Goal: Task Accomplishment & Management: Complete application form

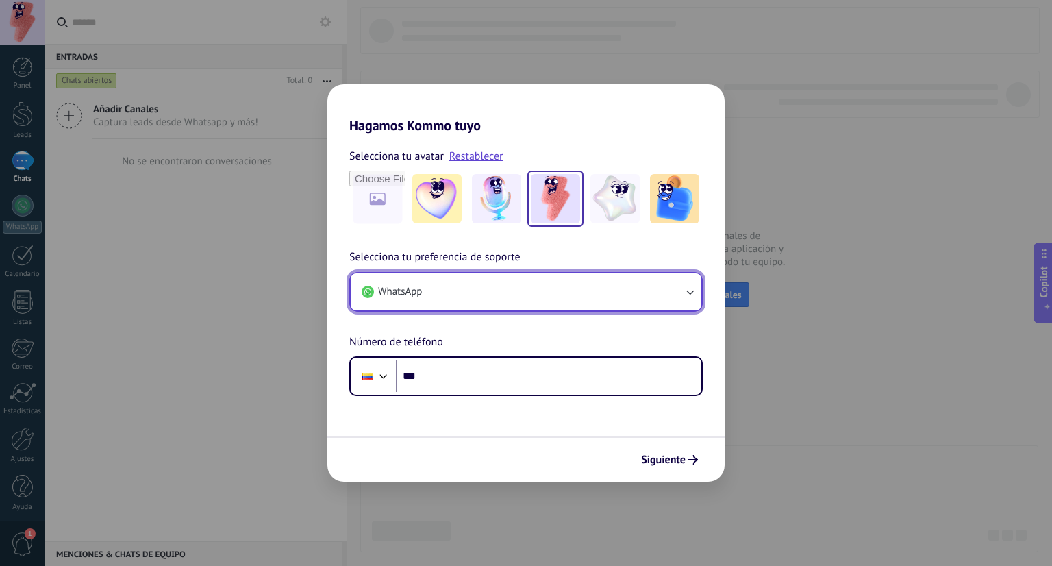
click at [494, 288] on button "WhatsApp" at bounding box center [526, 291] width 351 height 37
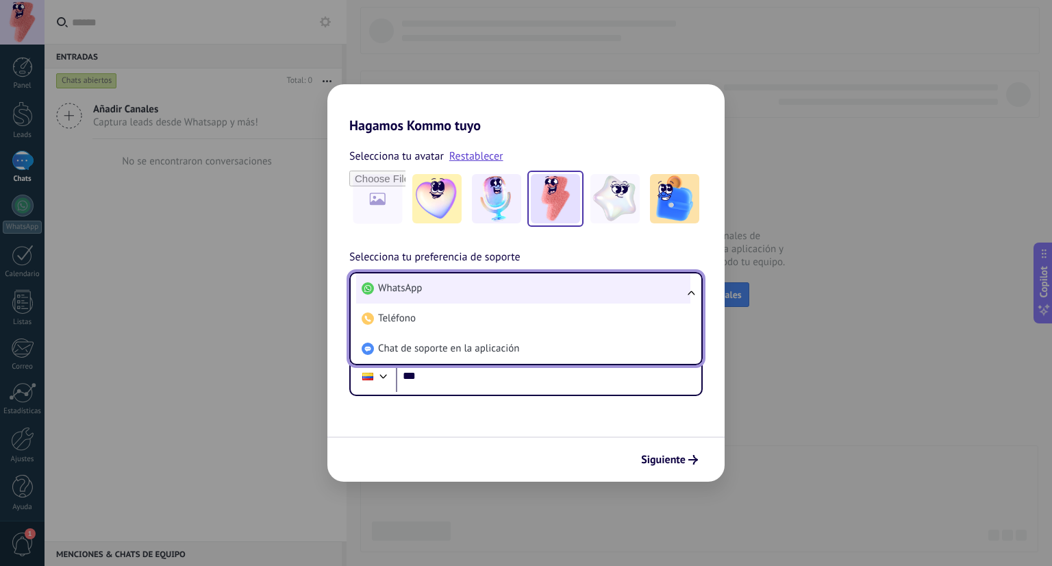
click at [510, 299] on li "WhatsApp" at bounding box center [523, 288] width 334 height 30
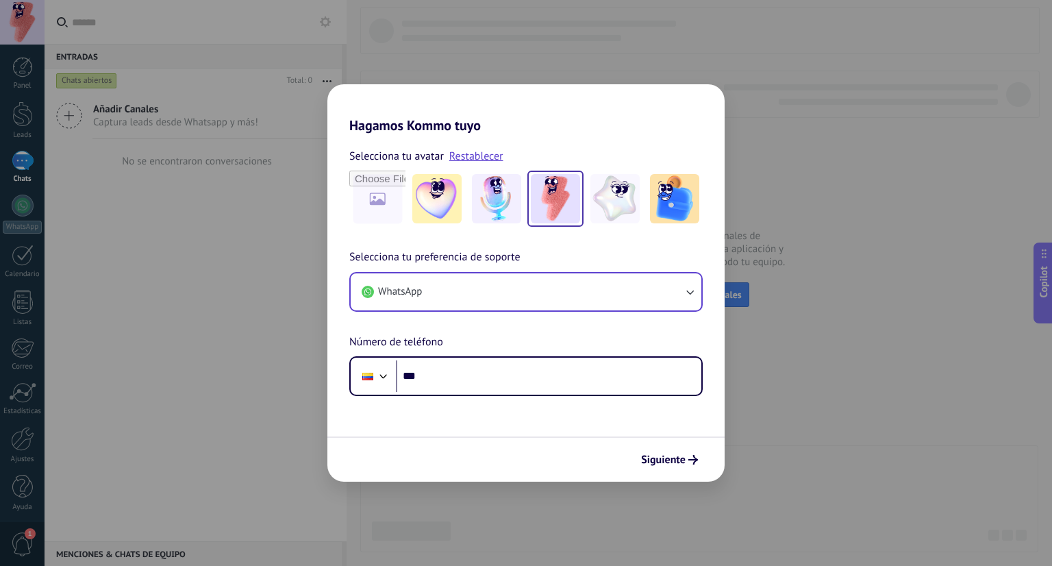
click at [518, 142] on div "Selecciona tu avatar Restablecer Selecciona tu preferencia de soporte WhatsApp …" at bounding box center [525, 265] width 397 height 262
click at [698, 464] on button "Siguiente" at bounding box center [669, 459] width 69 height 23
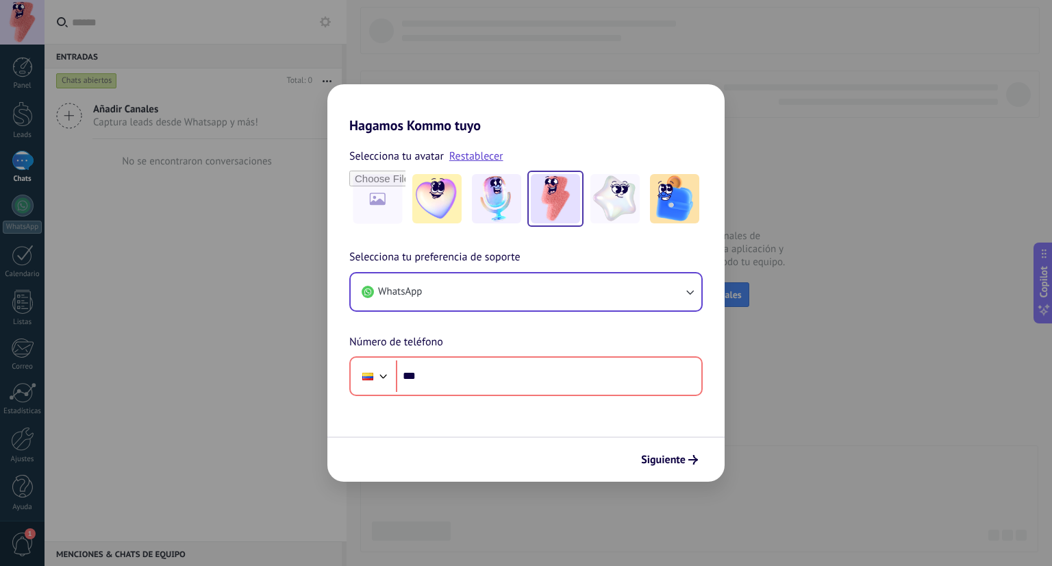
click at [510, 152] on div "Selecciona tu avatar Restablecer" at bounding box center [526, 156] width 354 height 18
click at [475, 155] on link "Restablecer" at bounding box center [476, 156] width 54 height 14
click at [510, 140] on div "Selecciona tu avatar Selecciona tu preferencia de soporte WhatsApp Número de te…" at bounding box center [525, 265] width 397 height 262
click at [572, 199] on img at bounding box center [555, 198] width 49 height 49
click at [805, 59] on div "Hagamos Kommo tuyo Selecciona tu avatar Restablecer Selecciona tu preferencia d…" at bounding box center [526, 283] width 1052 height 566
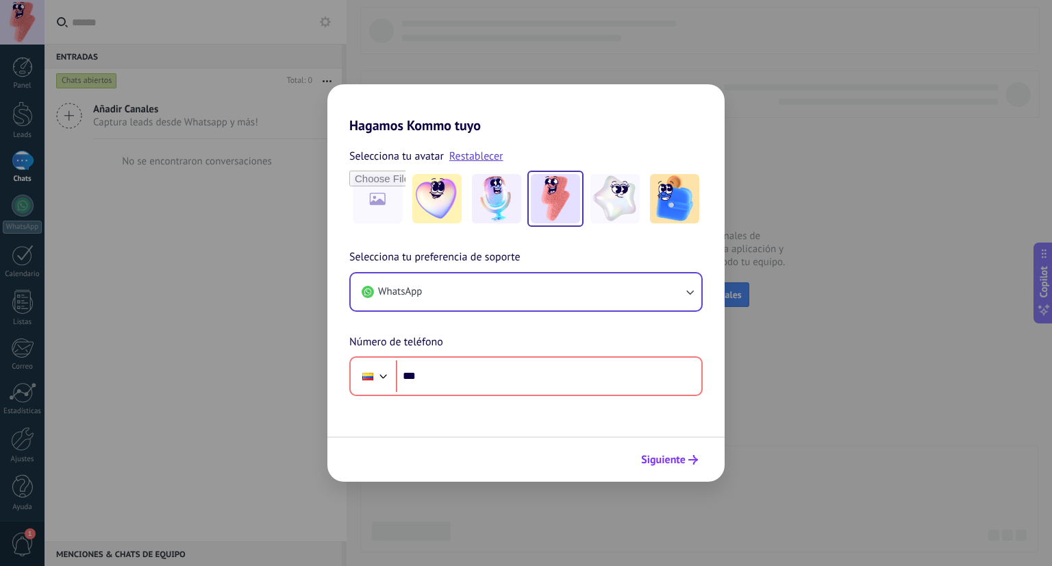
click at [676, 467] on button "Siguiente" at bounding box center [669, 459] width 69 height 23
